Goal: Task Accomplishment & Management: Use online tool/utility

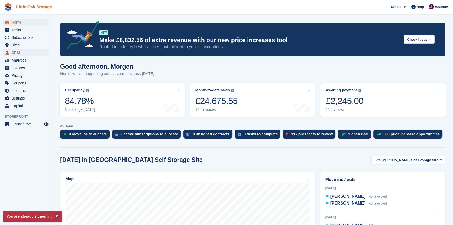
drag, startPoint x: 22, startPoint y: 51, endPoint x: 37, endPoint y: 4, distance: 49.5
click at [22, 51] on span "CRM" at bounding box center [27, 52] width 31 height 7
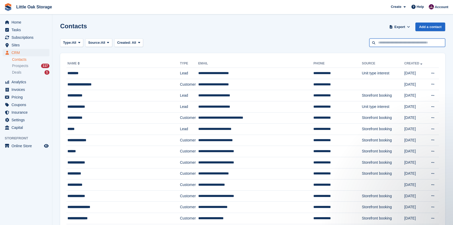
click at [373, 45] on input "text" at bounding box center [407, 42] width 76 height 9
type input "*****"
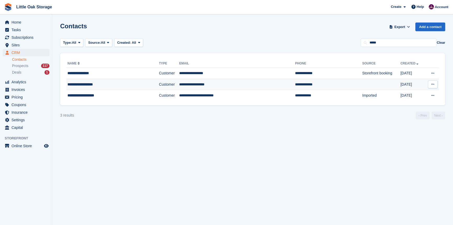
click at [159, 84] on td "Customer" at bounding box center [169, 84] width 20 height 11
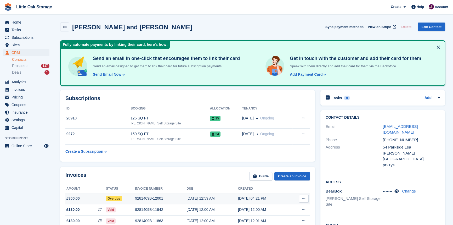
click at [186, 197] on div "12 Sep, 12:59 AM" at bounding box center [211, 197] width 51 height 5
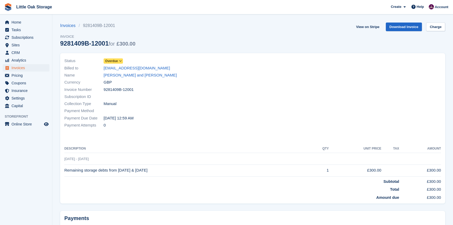
click at [112, 64] on div "Status Overdue" at bounding box center [156, 60] width 185 height 7
click at [114, 61] on span "Overdue" at bounding box center [111, 61] width 13 height 5
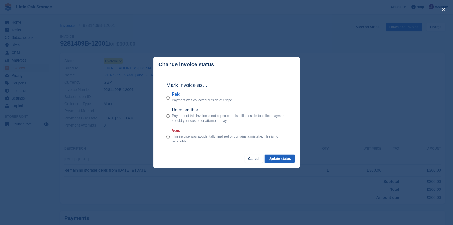
click at [286, 158] on button "Update status" at bounding box center [280, 158] width 30 height 9
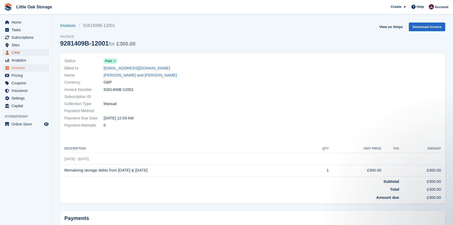
click at [18, 51] on span "CRM" at bounding box center [27, 52] width 31 height 7
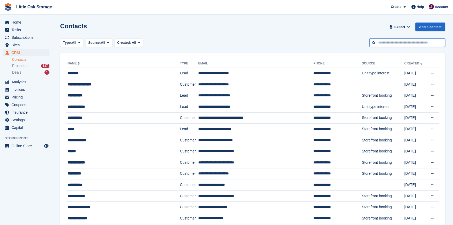
click at [406, 40] on input "text" at bounding box center [407, 42] width 76 height 9
type input "*****"
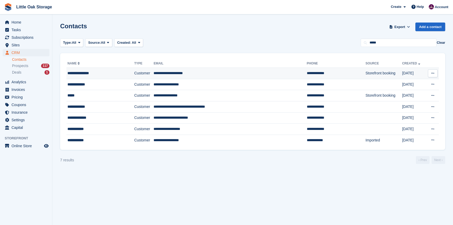
click at [149, 75] on td "Customer" at bounding box center [143, 73] width 19 height 11
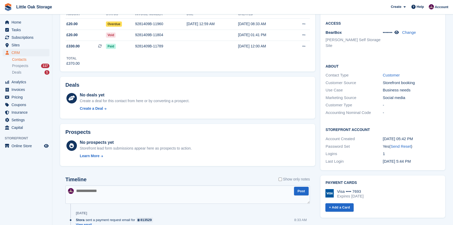
scroll to position [119, 0]
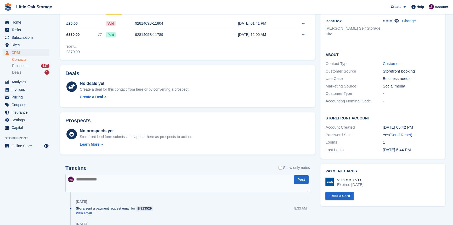
click at [183, 116] on div "Prospects No prospects yet Storefront lead form submissions appear here as pros…" at bounding box center [187, 133] width 255 height 42
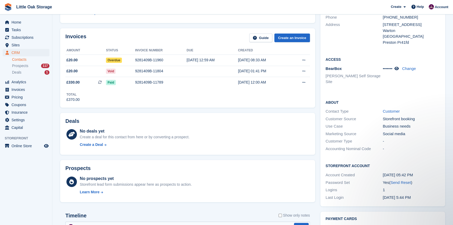
scroll to position [0, 0]
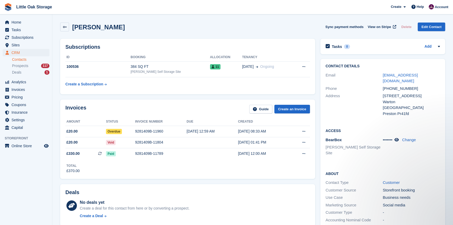
click at [21, 56] on ul "Contacts Prospects 117 Deals 1" at bounding box center [32, 65] width 40 height 19
drag, startPoint x: 25, startPoint y: 59, endPoint x: 64, endPoint y: 59, distance: 39.5
click at [25, 59] on link "Contacts" at bounding box center [30, 59] width 37 height 5
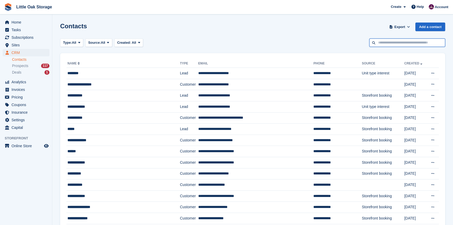
click at [402, 44] on input "text" at bounding box center [407, 42] width 76 height 9
type input "****"
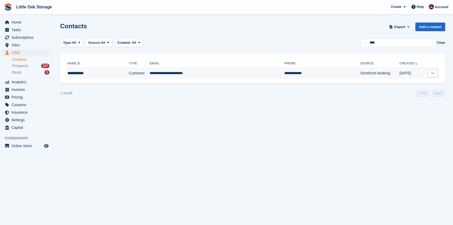
click at [173, 75] on td "**********" at bounding box center [217, 73] width 135 height 11
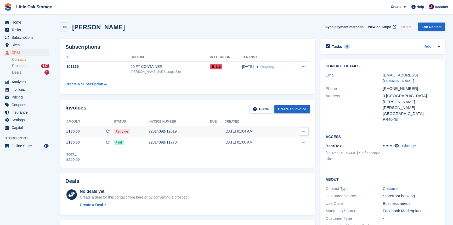
click at [136, 132] on div "Retrying" at bounding box center [131, 130] width 35 height 5
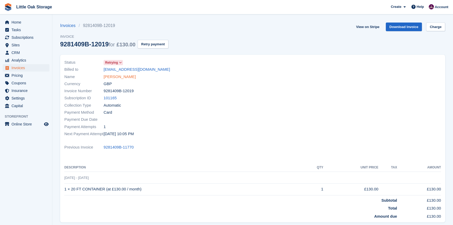
click at [113, 75] on link "[PERSON_NAME]" at bounding box center [120, 77] width 32 height 6
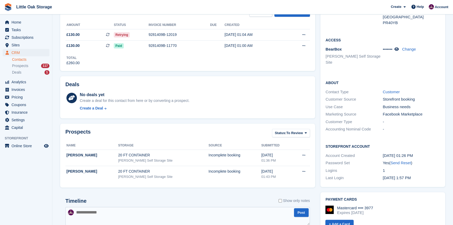
scroll to position [70, 0]
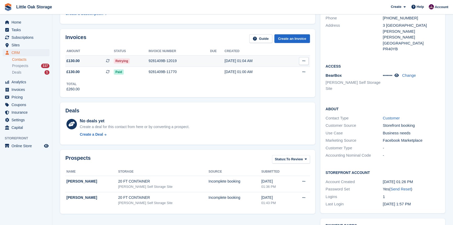
click at [155, 57] on td "9281409B-12019" at bounding box center [179, 60] width 61 height 11
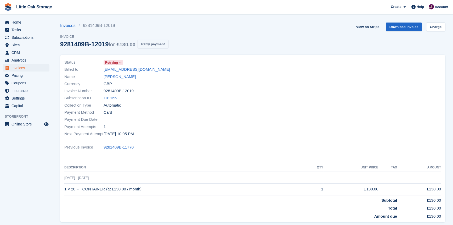
click at [149, 43] on button "Retry payment" at bounding box center [153, 44] width 31 height 9
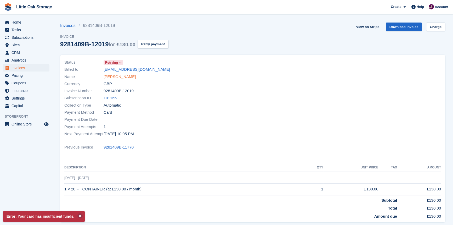
click at [116, 76] on link "James loftus" at bounding box center [120, 77] width 32 height 6
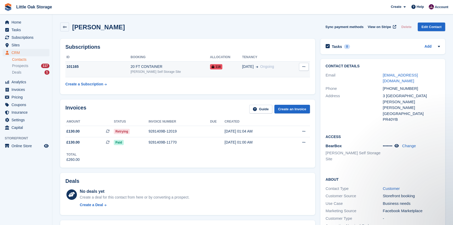
drag, startPoint x: 22, startPoint y: 58, endPoint x: 129, endPoint y: 72, distance: 107.9
click at [22, 58] on link "Contacts" at bounding box center [30, 59] width 37 height 5
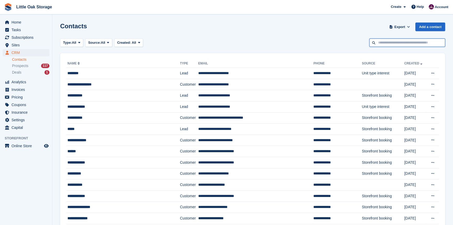
click at [392, 41] on input "text" at bounding box center [407, 42] width 76 height 9
type input "******"
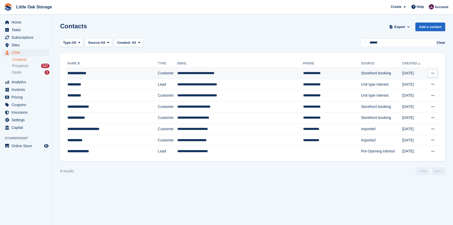
click at [260, 73] on td "**********" at bounding box center [240, 73] width 126 height 11
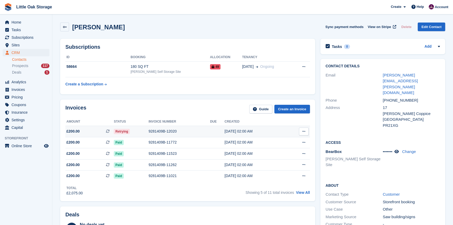
click at [192, 128] on div "9281409B-12020" at bounding box center [179, 130] width 61 height 5
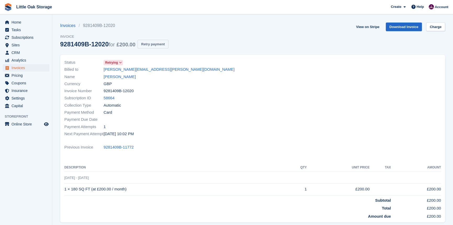
click at [146, 43] on button "Retry payment" at bounding box center [153, 44] width 31 height 9
click at [117, 79] on link "[PERSON_NAME]" at bounding box center [120, 77] width 32 height 6
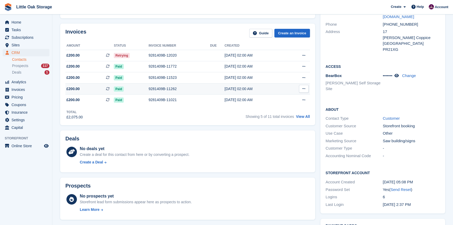
scroll to position [47, 0]
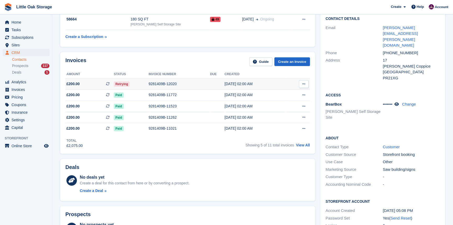
click at [194, 84] on div "9281409B-12020" at bounding box center [179, 83] width 61 height 5
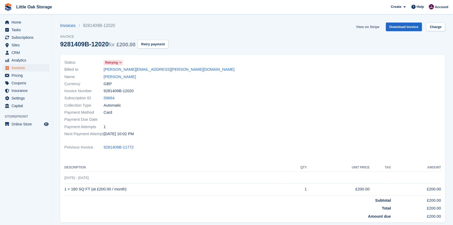
click at [374, 26] on link "View on Stripe" at bounding box center [367, 26] width 27 height 9
click at [124, 76] on link "[PERSON_NAME]" at bounding box center [120, 77] width 32 height 6
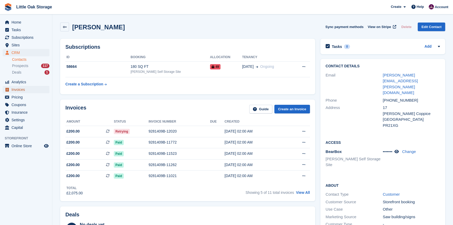
click at [25, 92] on span "Invoices" at bounding box center [27, 89] width 31 height 7
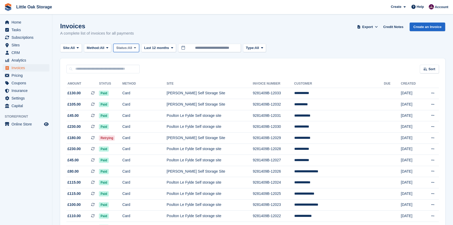
click at [131, 48] on span "All" at bounding box center [130, 47] width 4 height 5
click at [136, 89] on link "Open" at bounding box center [138, 88] width 45 height 9
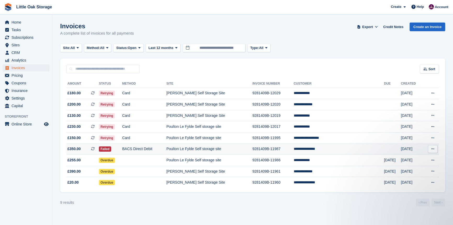
click at [225, 150] on td "Poulton Le Fylde Self storage site" at bounding box center [209, 148] width 86 height 11
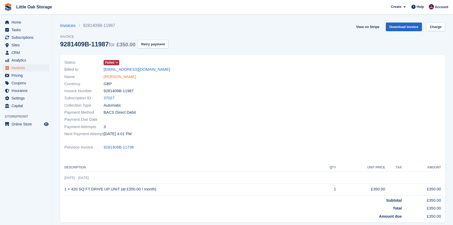
click at [125, 76] on link "[PERSON_NAME]" at bounding box center [120, 77] width 32 height 6
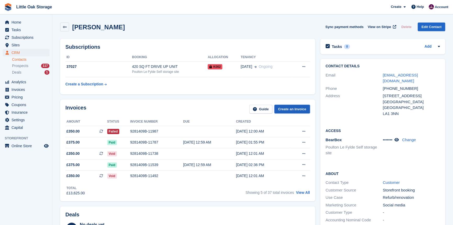
click at [290, 109] on link "Create an Invoice" at bounding box center [292, 109] width 36 height 9
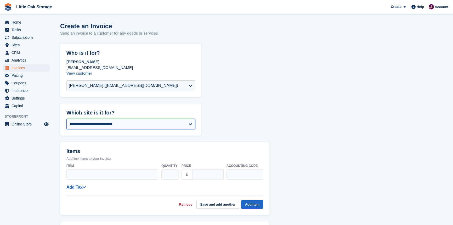
click at [128, 127] on select "**********" at bounding box center [130, 124] width 129 height 10
select select "**"
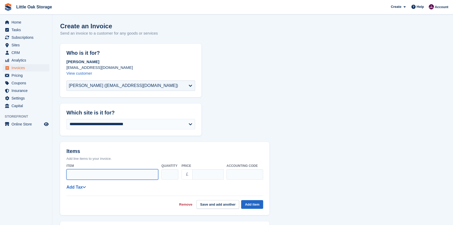
click at [119, 170] on input "Item" at bounding box center [112, 174] width 92 height 10
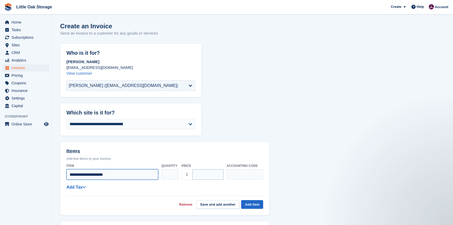
type input "**********"
drag, startPoint x: 208, startPoint y: 173, endPoint x: 185, endPoint y: 176, distance: 23.2
click at [185, 173] on div "£ ****" at bounding box center [202, 174] width 42 height 10
type input "******"
click at [245, 203] on button "Add item" at bounding box center [252, 204] width 22 height 9
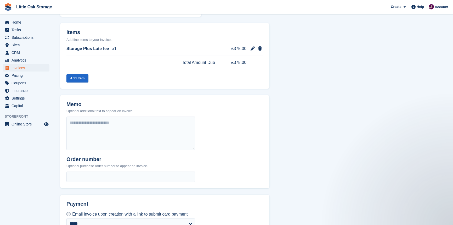
scroll to position [164, 0]
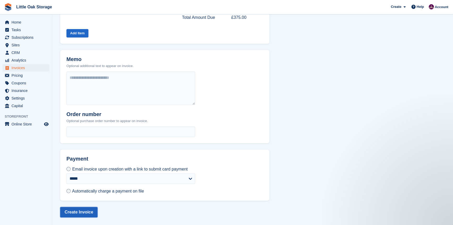
click at [84, 211] on button "Create Invoice" at bounding box center [78, 212] width 37 height 10
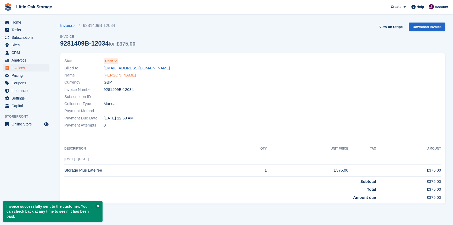
click at [117, 77] on link "mathew singleton" at bounding box center [120, 75] width 32 height 6
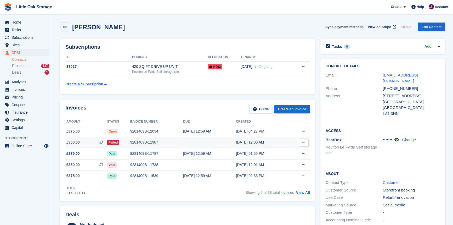
click at [167, 144] on div "9281409B-11987" at bounding box center [156, 141] width 53 height 5
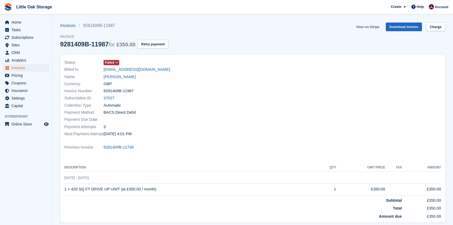
click at [368, 25] on link "View on Stripe" at bounding box center [367, 26] width 27 height 9
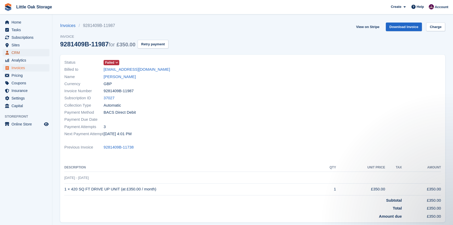
click at [22, 52] on span "CRM" at bounding box center [27, 52] width 31 height 7
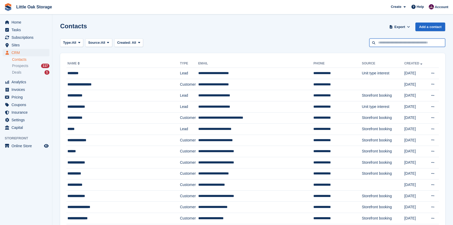
drag, startPoint x: 396, startPoint y: 41, endPoint x: 393, endPoint y: 44, distance: 4.3
click at [396, 41] on input "text" at bounding box center [407, 42] width 76 height 9
type input "******"
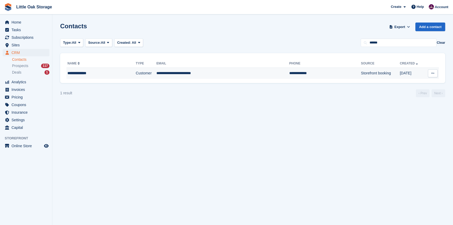
click at [217, 70] on td "**********" at bounding box center [222, 73] width 133 height 11
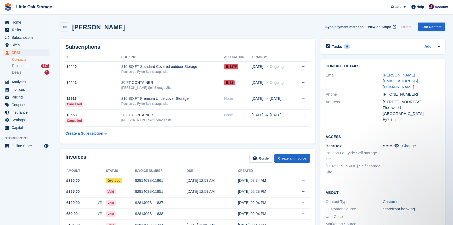
drag, startPoint x: 22, startPoint y: 58, endPoint x: 29, endPoint y: 62, distance: 8.9
click at [22, 57] on link "Contacts" at bounding box center [30, 59] width 37 height 5
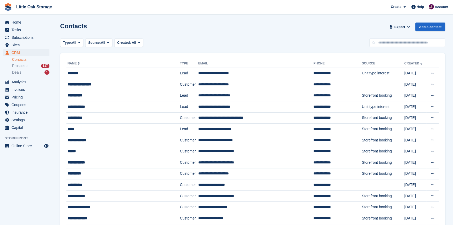
click at [405, 35] on div "Contacts Export Export Contacts Export a CSV of all Contacts which match the cu…" at bounding box center [252, 29] width 385 height 15
click at [403, 41] on input "text" at bounding box center [407, 42] width 76 height 9
type input "******"
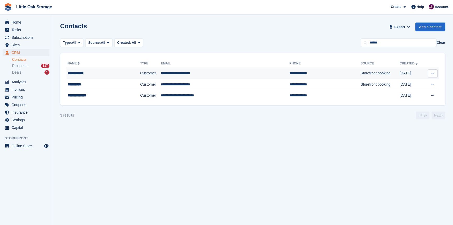
click at [140, 71] on td "Customer" at bounding box center [150, 73] width 21 height 11
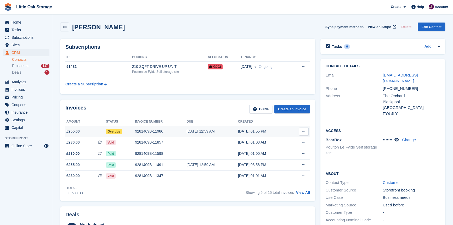
click at [165, 128] on div "9281409B-11986" at bounding box center [161, 130] width 52 height 5
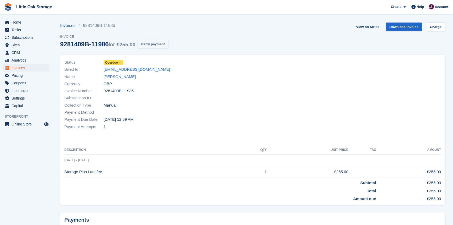
click at [146, 42] on button "Retry payment" at bounding box center [153, 44] width 31 height 9
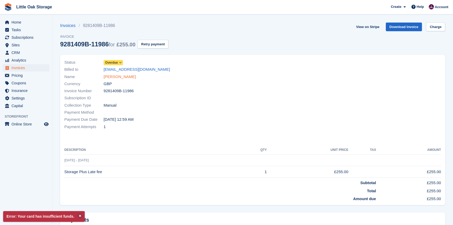
click at [121, 77] on link "Jamie Hindle" at bounding box center [120, 77] width 32 height 6
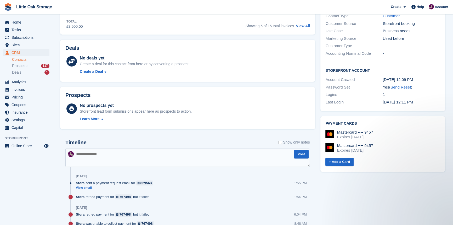
drag, startPoint x: 25, startPoint y: 60, endPoint x: 67, endPoint y: 60, distance: 42.1
click at [25, 60] on link "Contacts" at bounding box center [30, 59] width 37 height 5
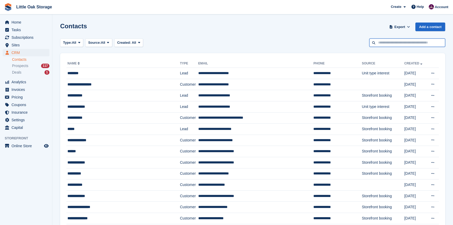
click at [405, 42] on input "text" at bounding box center [407, 42] width 76 height 9
type input "****"
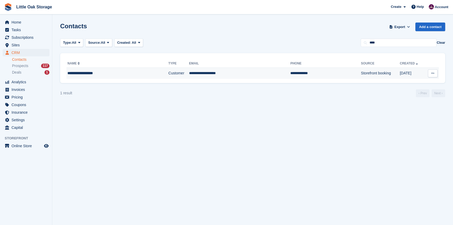
click at [201, 74] on td "**********" at bounding box center [239, 73] width 101 height 11
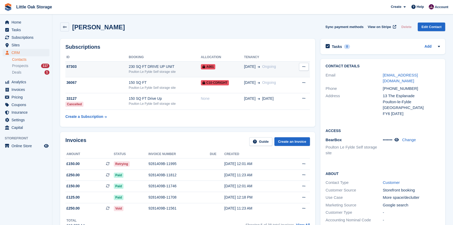
click at [182, 69] on div "Poulton Le Fylde Self storage site" at bounding box center [165, 71] width 72 height 5
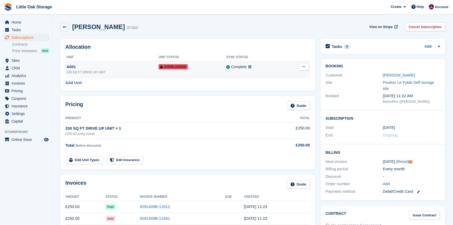
click at [304, 64] on button at bounding box center [304, 67] width 10 height 8
click at [282, 76] on p "Remove Overlock" at bounding box center [283, 76] width 45 height 7
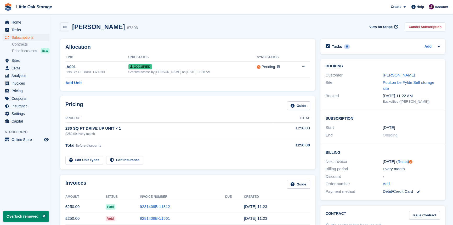
drag, startPoint x: 403, startPoint y: 75, endPoint x: 393, endPoint y: 78, distance: 10.7
click at [403, 75] on link "[PERSON_NAME]" at bounding box center [398, 75] width 32 height 4
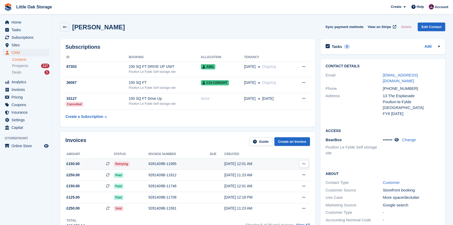
click at [164, 163] on div "9281409B-11995" at bounding box center [178, 163] width 61 height 5
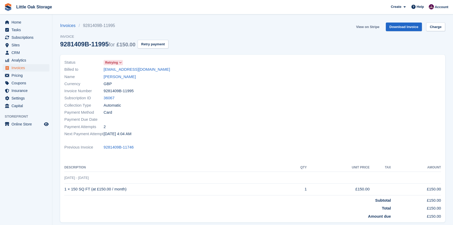
drag, startPoint x: 0, startPoint y: 0, endPoint x: 370, endPoint y: 26, distance: 370.9
click at [370, 26] on link "View on Stripe" at bounding box center [367, 26] width 27 height 9
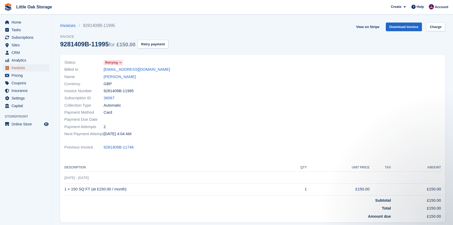
click at [22, 68] on span "Invoices" at bounding box center [27, 67] width 31 height 7
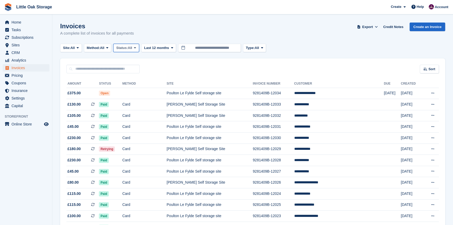
click at [128, 47] on span "Status:" at bounding box center [122, 47] width 12 height 5
click at [131, 87] on link "Open" at bounding box center [138, 88] width 45 height 9
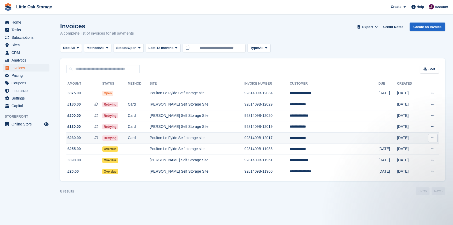
click at [321, 142] on td "**********" at bounding box center [334, 137] width 89 height 11
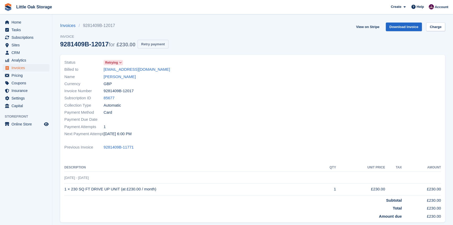
click at [144, 46] on button "Retry payment" at bounding box center [153, 44] width 31 height 9
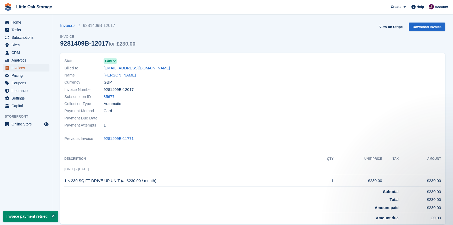
click at [17, 67] on span "Invoices" at bounding box center [27, 67] width 31 height 7
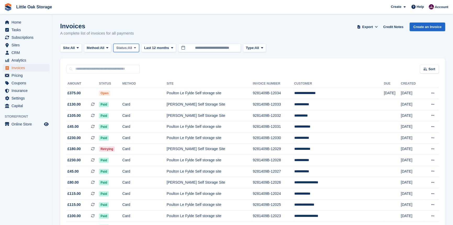
drag, startPoint x: 125, startPoint y: 47, endPoint x: 130, endPoint y: 87, distance: 40.3
click at [125, 49] on span "Status:" at bounding box center [122, 47] width 12 height 5
click at [130, 87] on link "Open" at bounding box center [138, 88] width 45 height 9
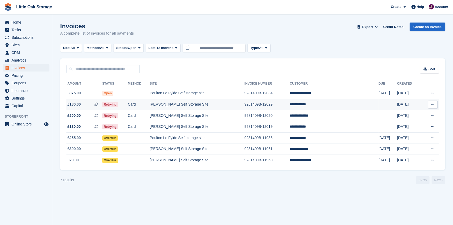
click at [233, 107] on td "[PERSON_NAME] Self Storage Site" at bounding box center [197, 104] width 95 height 11
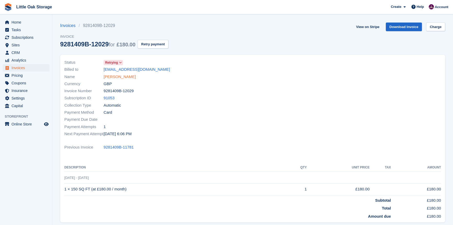
click at [116, 76] on link "[PERSON_NAME]" at bounding box center [120, 77] width 32 height 6
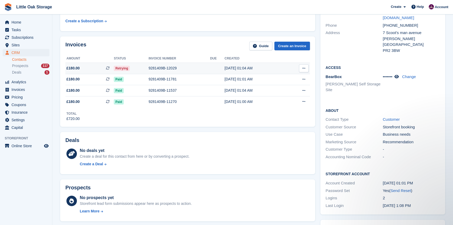
scroll to position [24, 0]
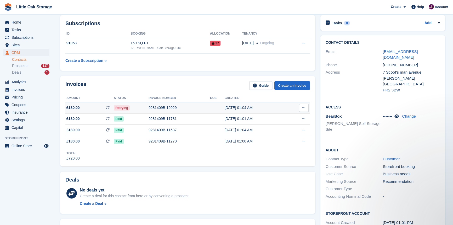
click at [180, 108] on div "9281409B-12029" at bounding box center [179, 107] width 61 height 5
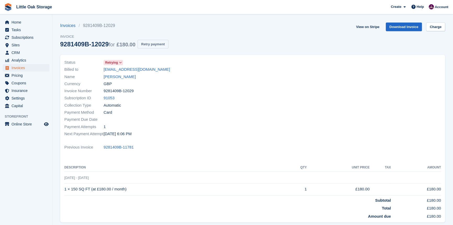
click at [152, 42] on button "Retry payment" at bounding box center [153, 44] width 31 height 9
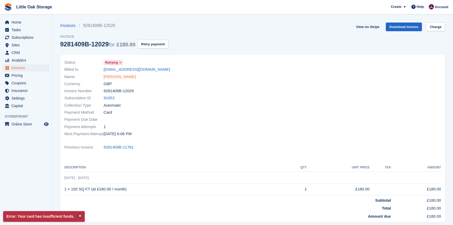
click at [116, 76] on link "Kashif Bilal" at bounding box center [120, 77] width 32 height 6
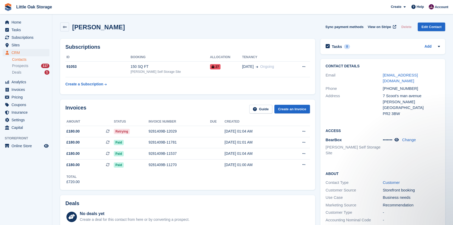
click at [31, 60] on link "Contacts" at bounding box center [30, 59] width 37 height 5
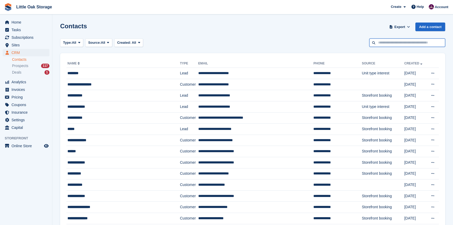
click at [393, 42] on input "text" at bounding box center [407, 42] width 76 height 9
type input "*****"
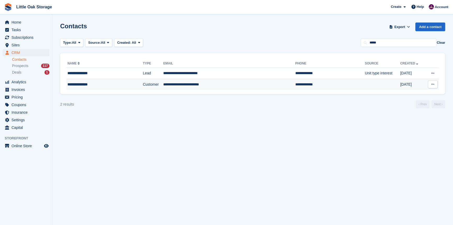
click at [148, 84] on td "Customer" at bounding box center [153, 84] width 20 height 11
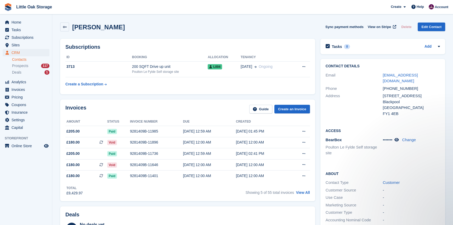
click at [22, 60] on link "Contacts" at bounding box center [30, 59] width 37 height 5
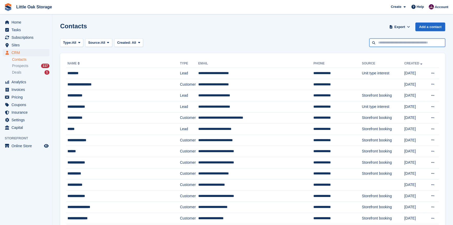
click at [397, 43] on input "text" at bounding box center [407, 42] width 76 height 9
type input "****"
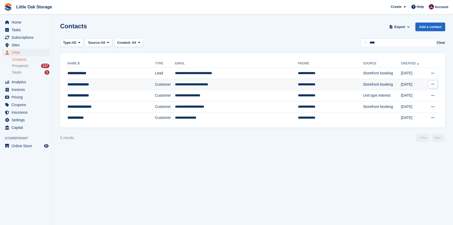
click at [95, 84] on div "**********" at bounding box center [101, 84] width 69 height 5
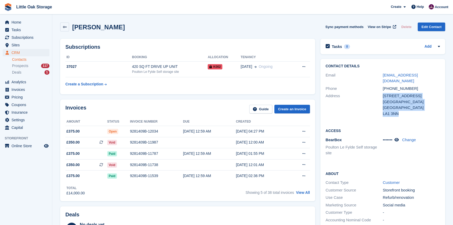
drag, startPoint x: 399, startPoint y: 108, endPoint x: 382, endPoint y: 108, distance: 17.0
click at [382, 108] on div "Address 7 scafell road Lancaster United Kingdom LA1 3NN" at bounding box center [383, 104] width 114 height 25
click at [397, 111] on div "LA1 3NN" at bounding box center [410, 114] width 57 height 6
drag, startPoint x: 397, startPoint y: 110, endPoint x: 383, endPoint y: 110, distance: 14.4
click at [383, 110] on div "Address 7 scafell road Lancaster United Kingdom LA1 3NN" at bounding box center [383, 104] width 114 height 25
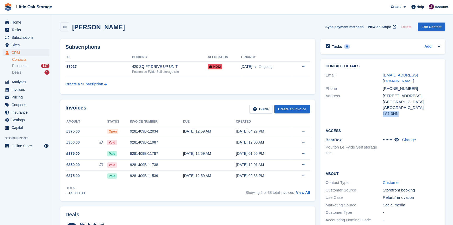
copy div "LA1 3NN"
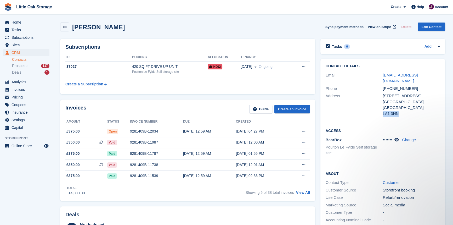
click at [28, 57] on link "Contacts" at bounding box center [30, 59] width 37 height 5
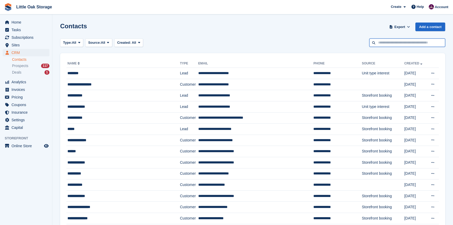
click at [410, 41] on input "text" at bounding box center [407, 42] width 76 height 9
type input "******"
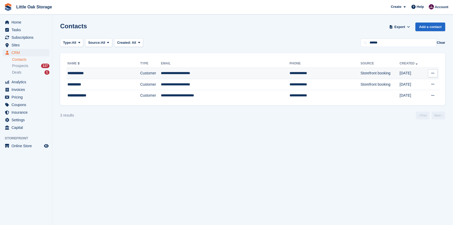
click at [145, 75] on td "Customer" at bounding box center [150, 73] width 21 height 11
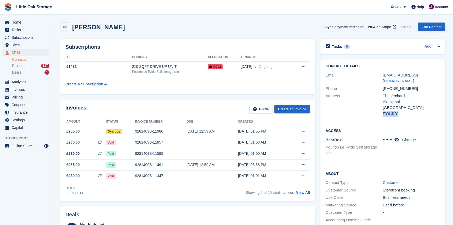
drag, startPoint x: 395, startPoint y: 108, endPoint x: 382, endPoint y: 109, distance: 12.3
click at [382, 111] on div "FY4 4LY" at bounding box center [410, 114] width 57 height 6
copy div "FY4 4LY"
